Goal: Complete application form

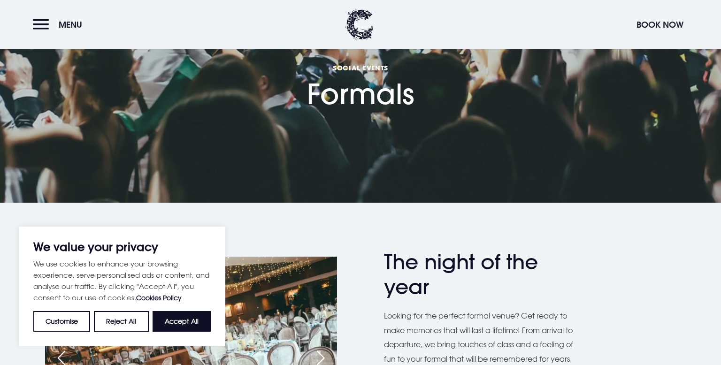
scroll to position [80, 0]
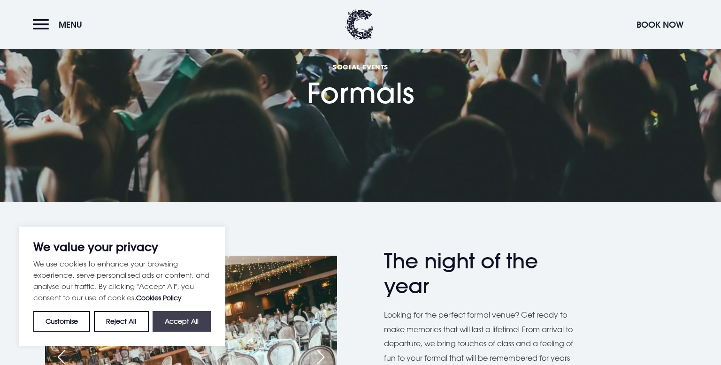
click at [168, 323] on button "Accept All" at bounding box center [182, 321] width 58 height 21
checkbox input "true"
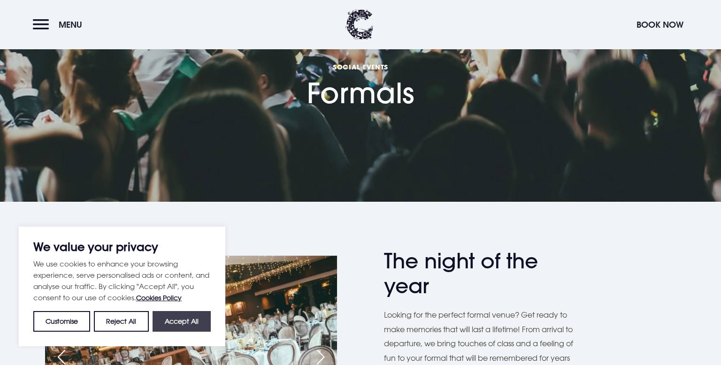
checkbox input "true"
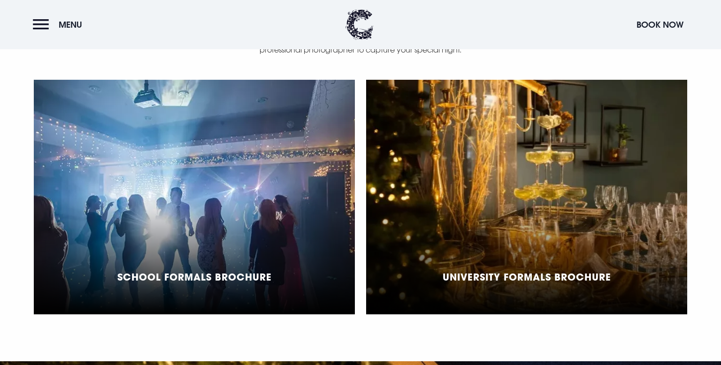
scroll to position [685, 0]
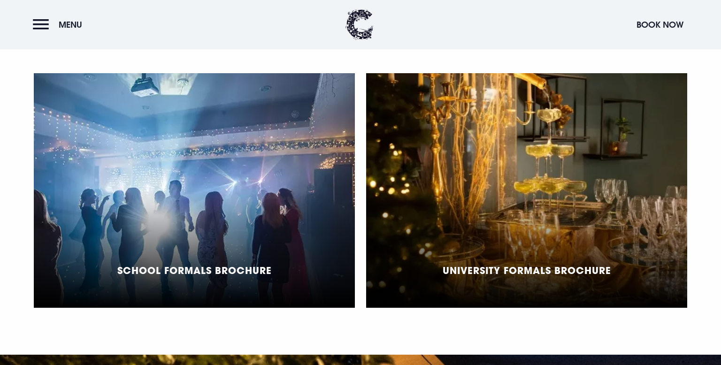
click at [255, 265] on h5 "School Formals Brochure" at bounding box center [194, 270] width 154 height 11
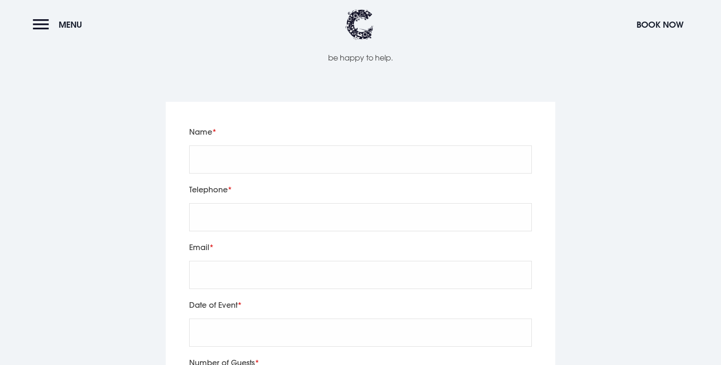
scroll to position [1473, 0]
click at [269, 147] on input "Name" at bounding box center [360, 158] width 343 height 28
type input "Chloe Jennett"
type input "07568687984"
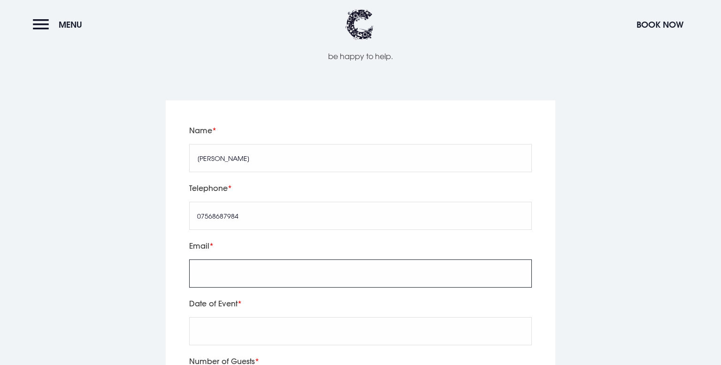
type input "chloj2211@gmail.com"
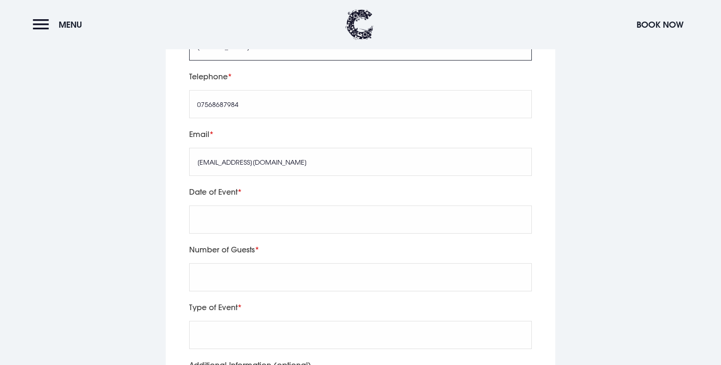
scroll to position [1589, 0]
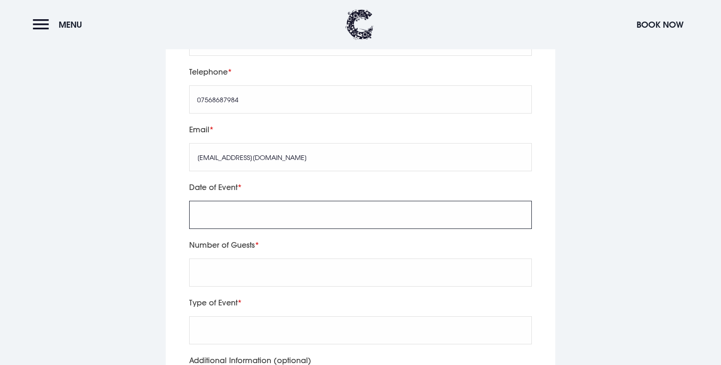
click at [268, 201] on input "text" at bounding box center [360, 215] width 343 height 28
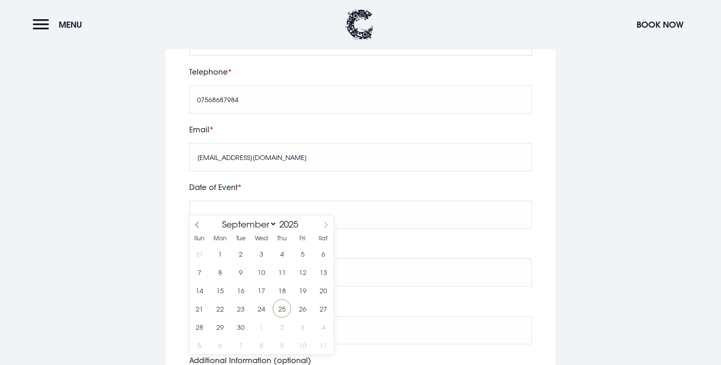
click at [327, 220] on span at bounding box center [326, 224] width 16 height 16
select select "11"
click at [327, 220] on span at bounding box center [326, 224] width 16 height 16
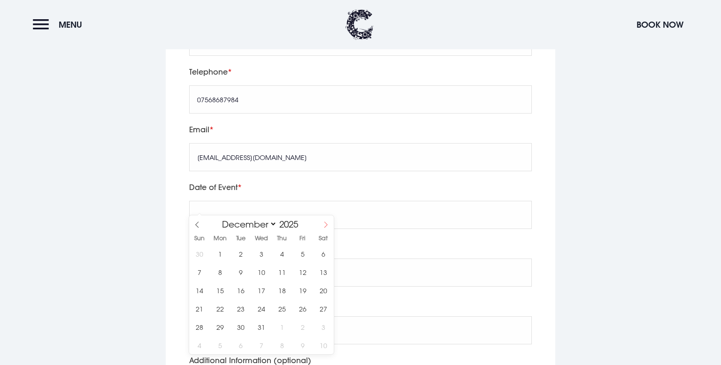
type input "2026"
click at [327, 220] on span at bounding box center [326, 224] width 16 height 16
select select "3"
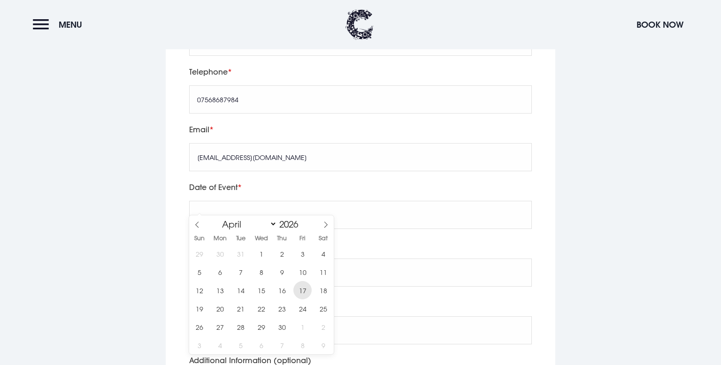
click at [298, 289] on span "17" at bounding box center [302, 290] width 18 height 18
type input "2026/04/17"
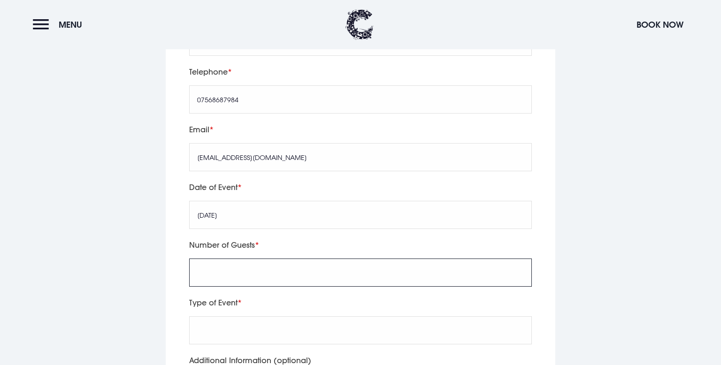
click at [301, 259] on input "Number of Guests" at bounding box center [360, 273] width 343 height 28
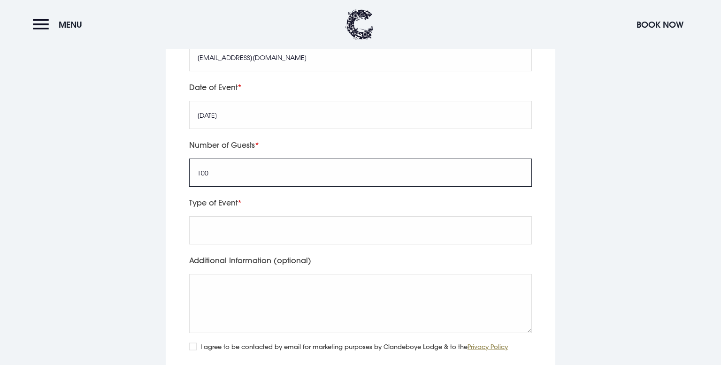
scroll to position [1691, 0]
type input "100"
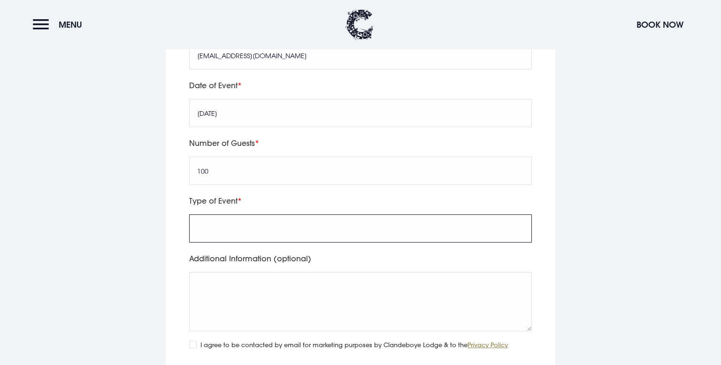
click at [277, 218] on input "Type of Event" at bounding box center [360, 229] width 343 height 28
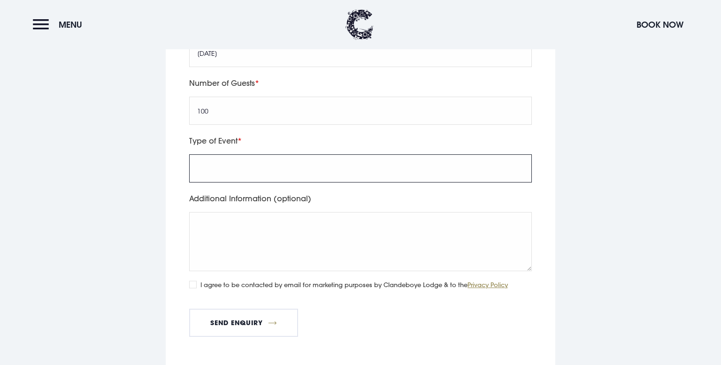
scroll to position [1752, 0]
type input "formal"
click at [190, 281] on input "I agree to be contacted by email for marketing purposes by Clandeboye Lodge & t…" at bounding box center [193, 285] width 8 height 8
checkbox input "true"
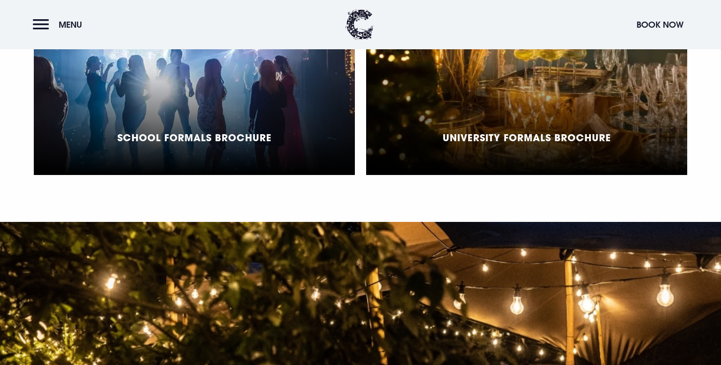
scroll to position [802, 0]
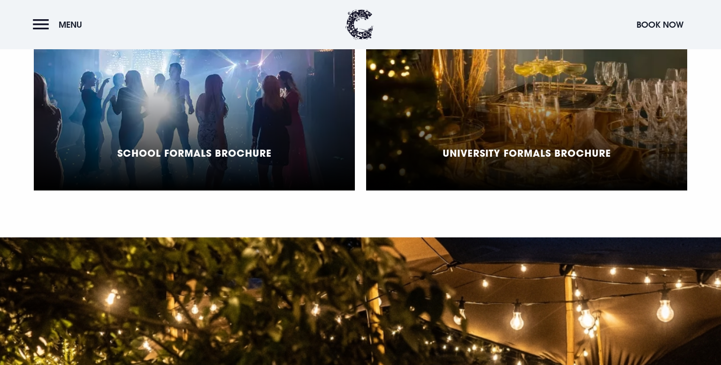
click at [306, 144] on div "School Formals Brochure" at bounding box center [194, 73] width 321 height 235
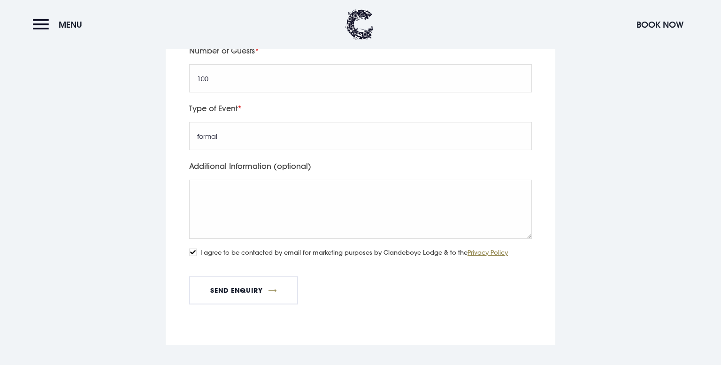
scroll to position [1783, 0]
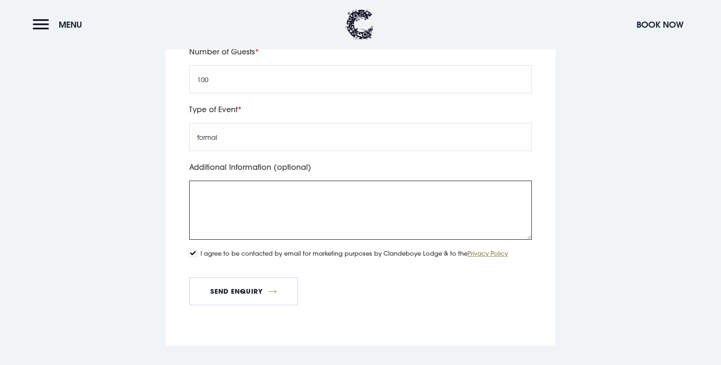
click at [276, 181] on textarea "Additional Information (optional)" at bounding box center [360, 210] width 343 height 59
type textarea "H"
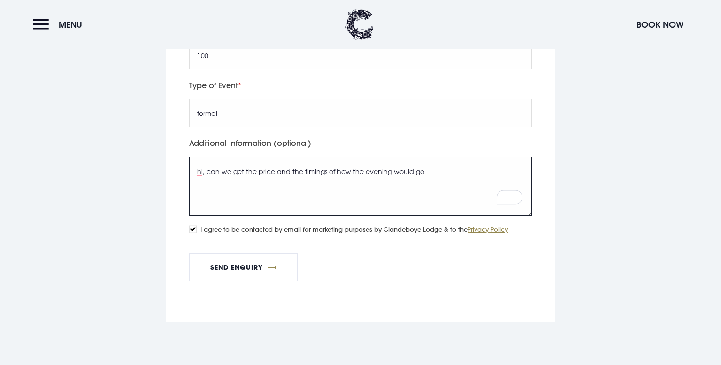
scroll to position [1802, 0]
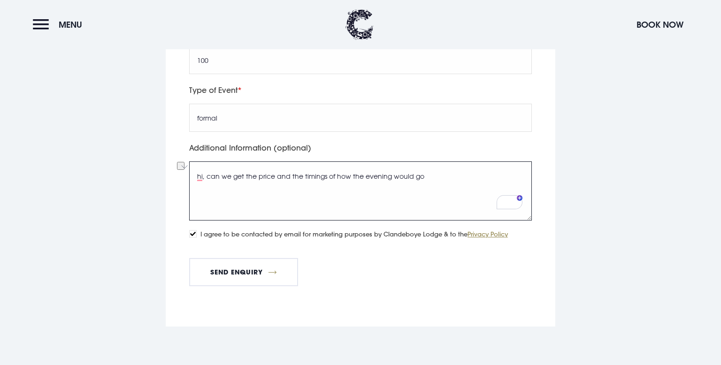
drag, startPoint x: 451, startPoint y: 166, endPoint x: 212, endPoint y: 160, distance: 239.1
click at [212, 162] on textarea "hi, can we get the price and the timings of how the evening would go" at bounding box center [360, 191] width 343 height 59
type textarea "h"
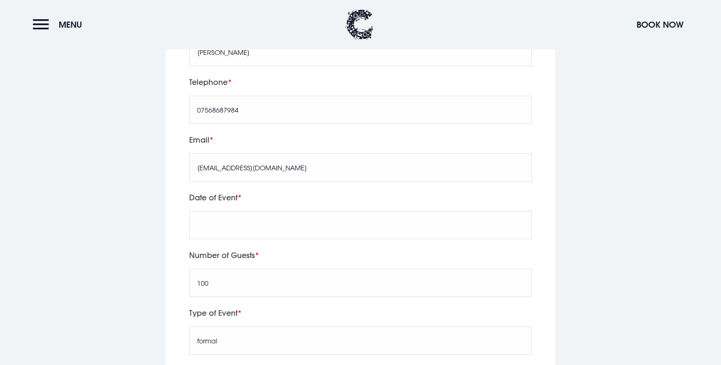
scroll to position [1576, 0]
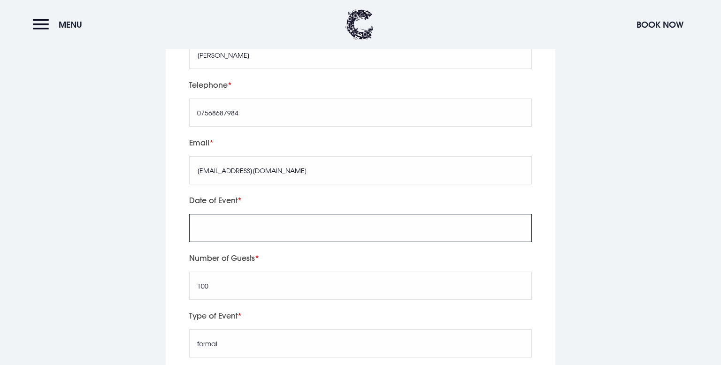
click at [255, 219] on input "text" at bounding box center [360, 228] width 343 height 28
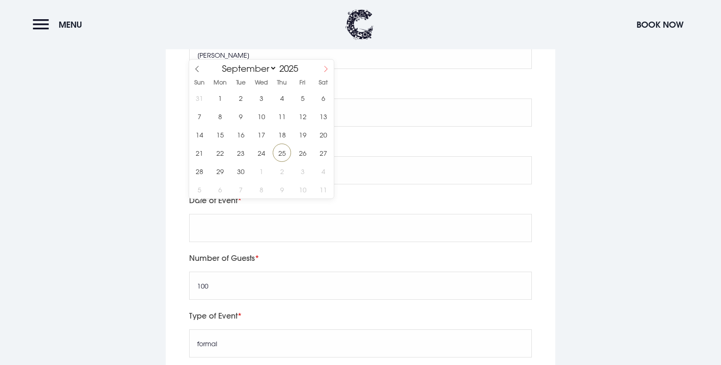
click at [325, 68] on icon at bounding box center [326, 69] width 7 height 7
select select "11"
click at [324, 70] on icon at bounding box center [326, 69] width 7 height 7
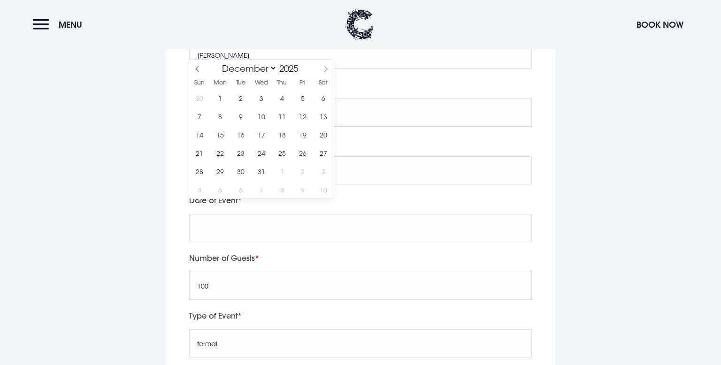
type input "2026"
click at [324, 70] on icon at bounding box center [326, 69] width 7 height 7
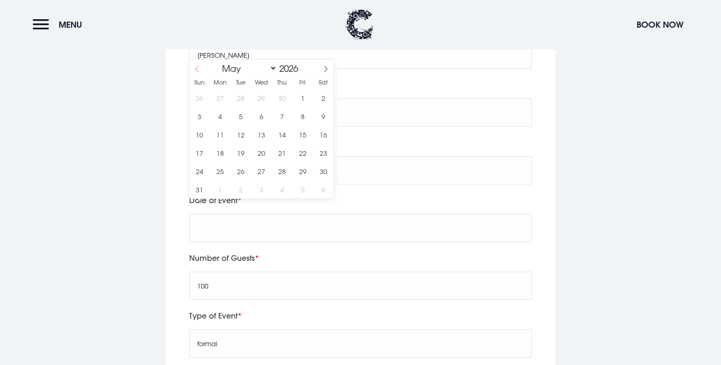
click at [195, 72] on span at bounding box center [197, 68] width 16 height 16
select select "3"
click at [308, 132] on span "17" at bounding box center [302, 134] width 18 height 18
type input "2026/04/17"
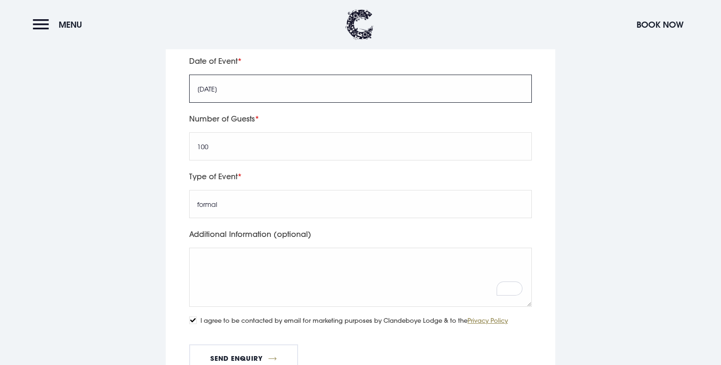
scroll to position [1716, 0]
click at [267, 350] on button "Send Enquiry" at bounding box center [243, 358] width 109 height 28
